Goal: Information Seeking & Learning: Learn about a topic

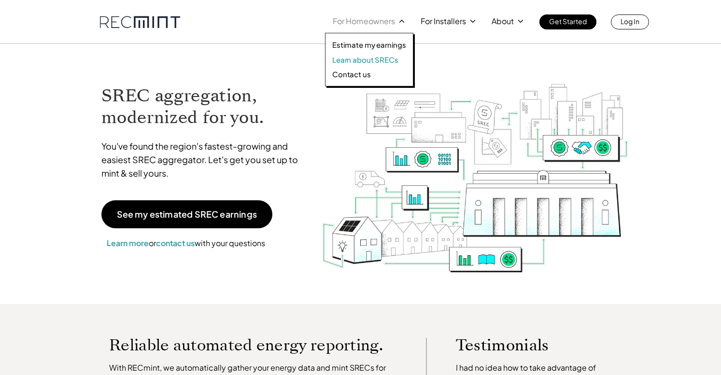
click at [360, 59] on p "Learn about SRECs" at bounding box center [365, 60] width 66 height 10
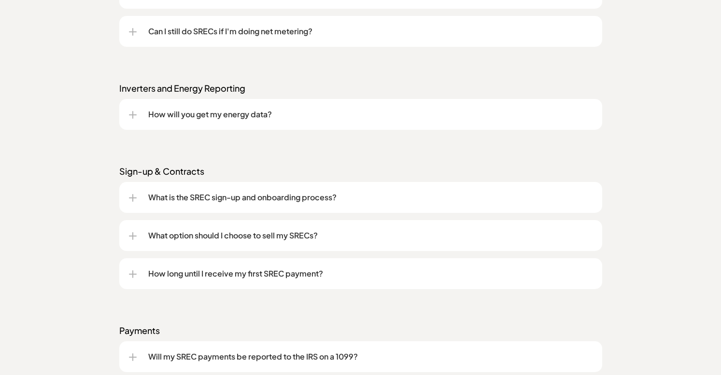
scroll to position [1208, 0]
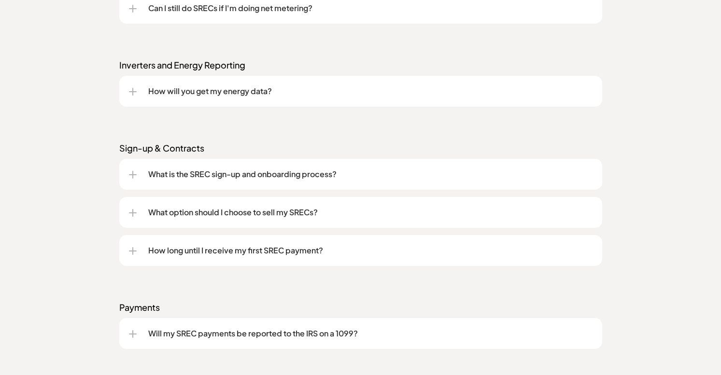
click at [261, 175] on p "What is the SREC sign-up and onboarding process?" at bounding box center [370, 175] width 444 height 12
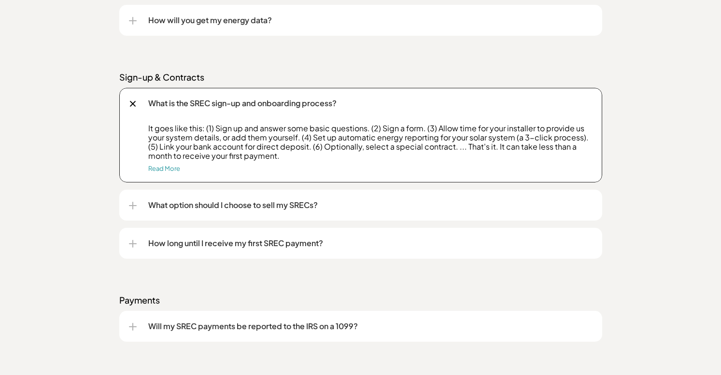
scroll to position [1304, 0]
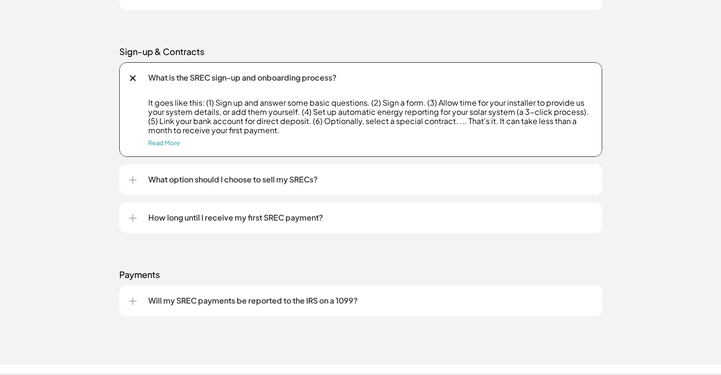
click at [287, 218] on p "How long until I receive my first SREC payment?" at bounding box center [370, 218] width 444 height 12
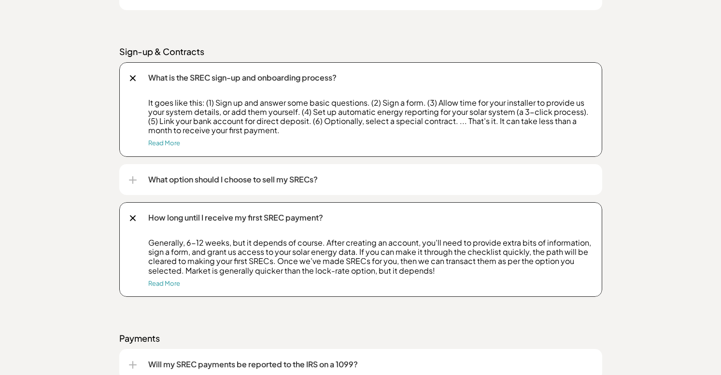
click at [299, 210] on div "How long until I receive my first SREC payment?" at bounding box center [361, 217] width 464 height 31
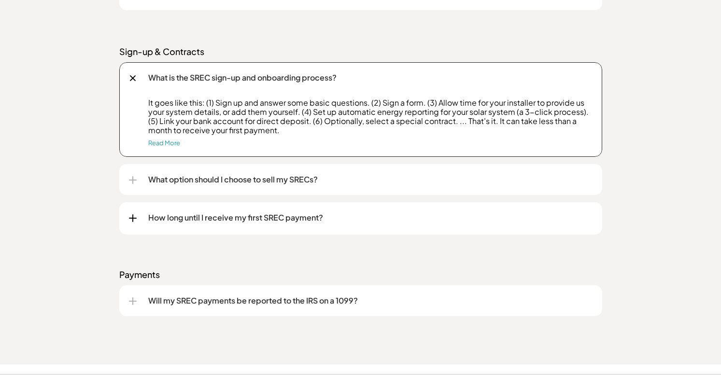
click at [296, 220] on p "How long until I receive my first SREC payment?" at bounding box center [370, 218] width 444 height 12
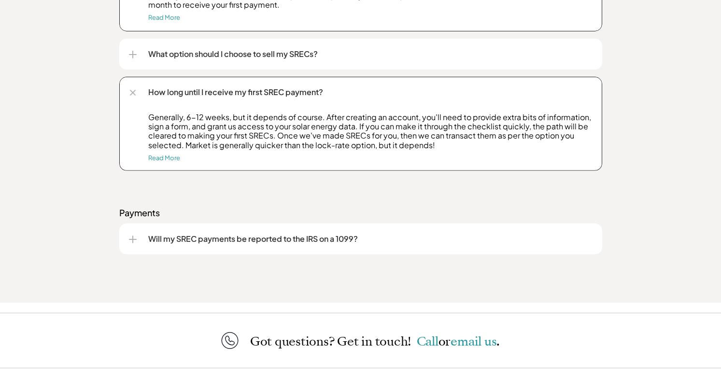
scroll to position [1498, 0]
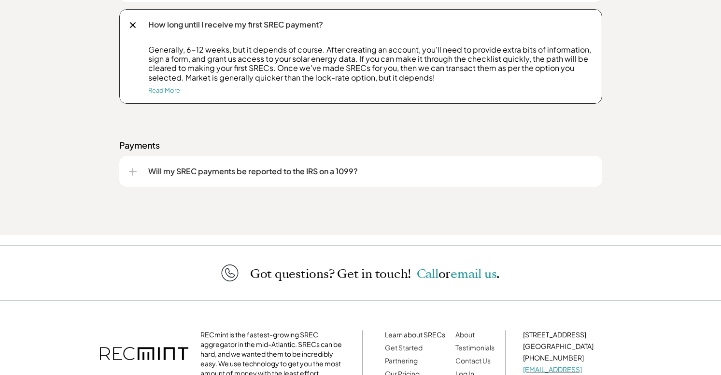
click at [281, 173] on p "Will my SREC payments be reported to the IRS on a 1099?" at bounding box center [370, 172] width 444 height 12
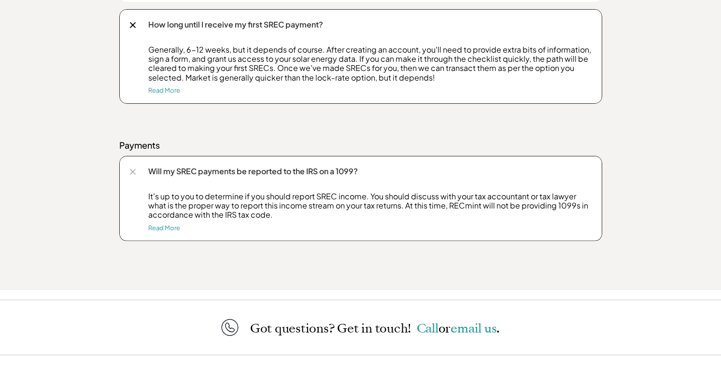
click at [289, 176] on p "Will my SREC payments be reported to the IRS on a 1099?" at bounding box center [370, 172] width 444 height 12
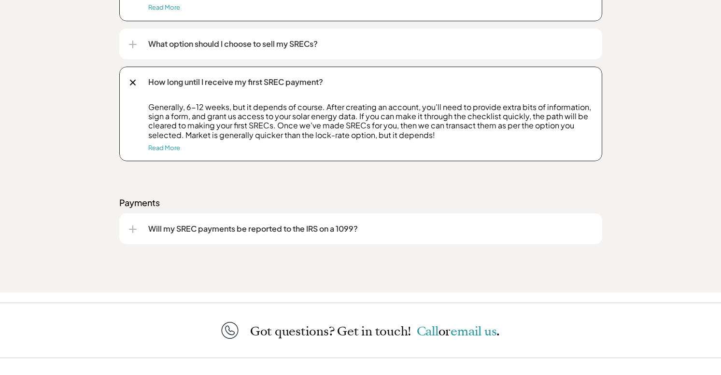
scroll to position [1353, 0]
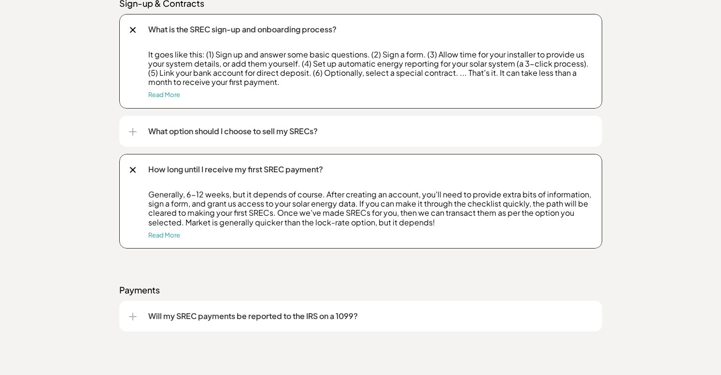
click at [248, 172] on p "How long until I receive my first SREC payment?" at bounding box center [370, 170] width 444 height 12
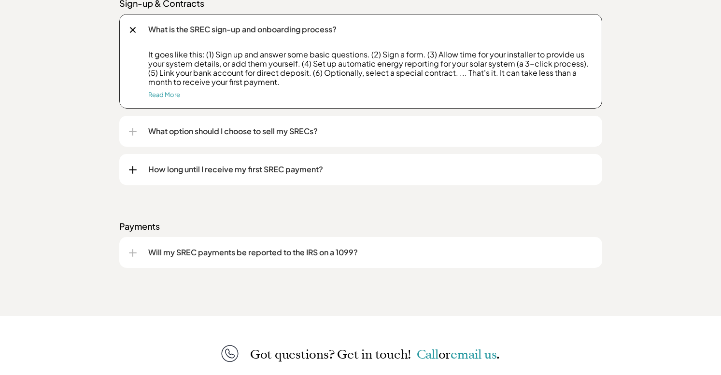
click at [254, 28] on p "What is the SREC sign-up and onboarding process?" at bounding box center [370, 30] width 444 height 12
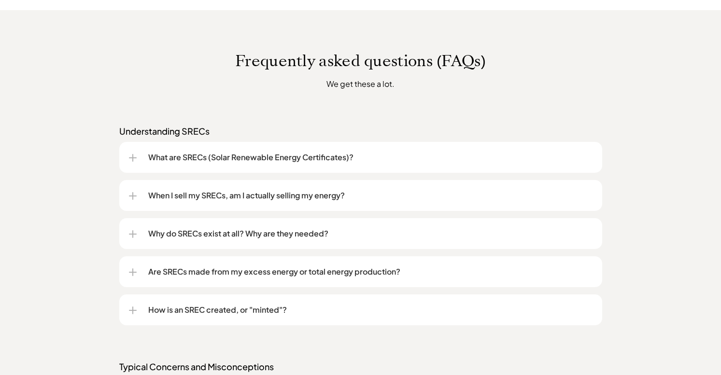
scroll to position [725, 0]
